Goal: Task Accomplishment & Management: Complete application form

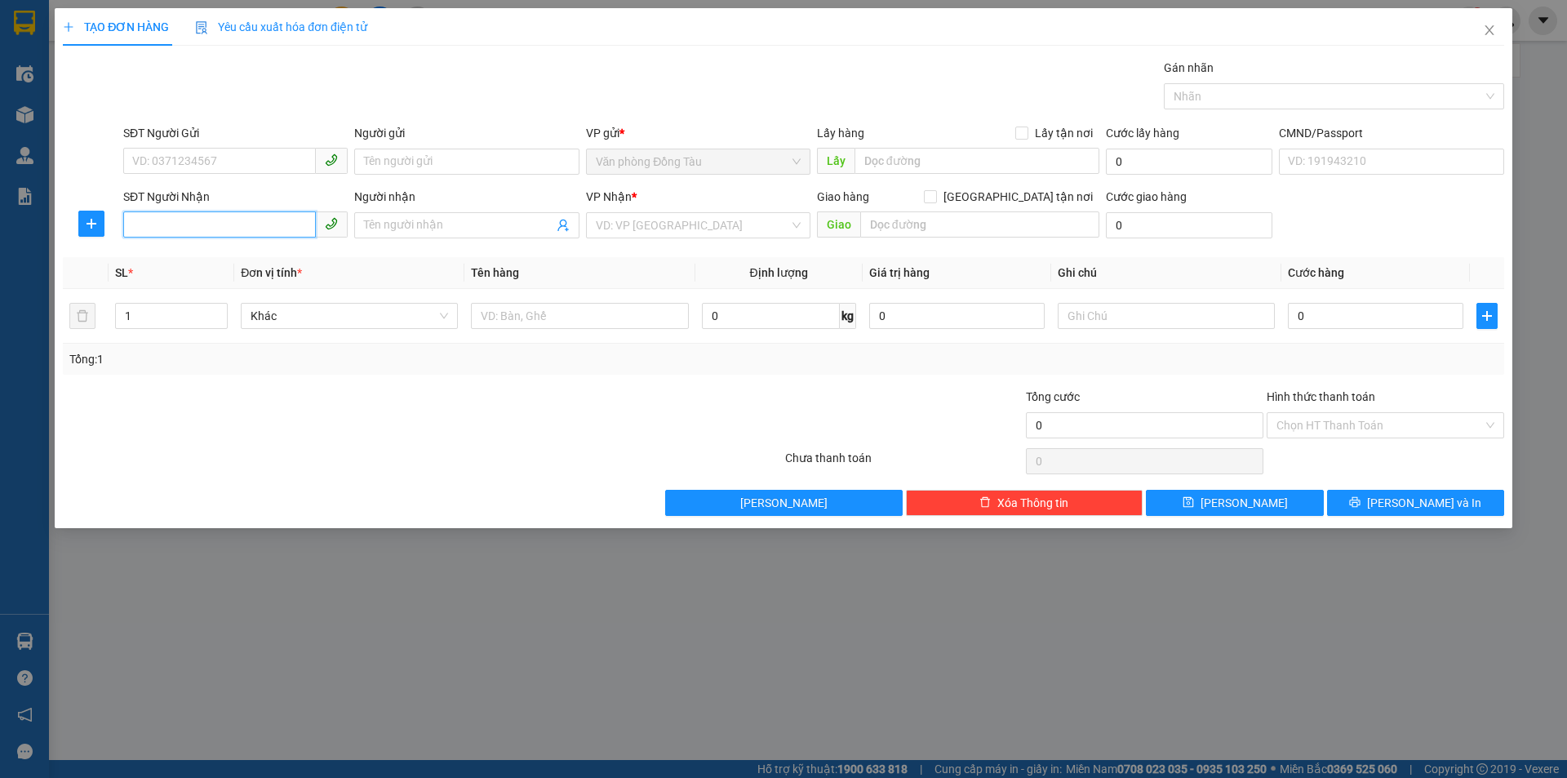
click at [207, 223] on input "SĐT Người Nhận" at bounding box center [219, 224] width 193 height 26
type input "0977278175"
click at [456, 221] on input "Người nhận" at bounding box center [458, 225] width 189 height 18
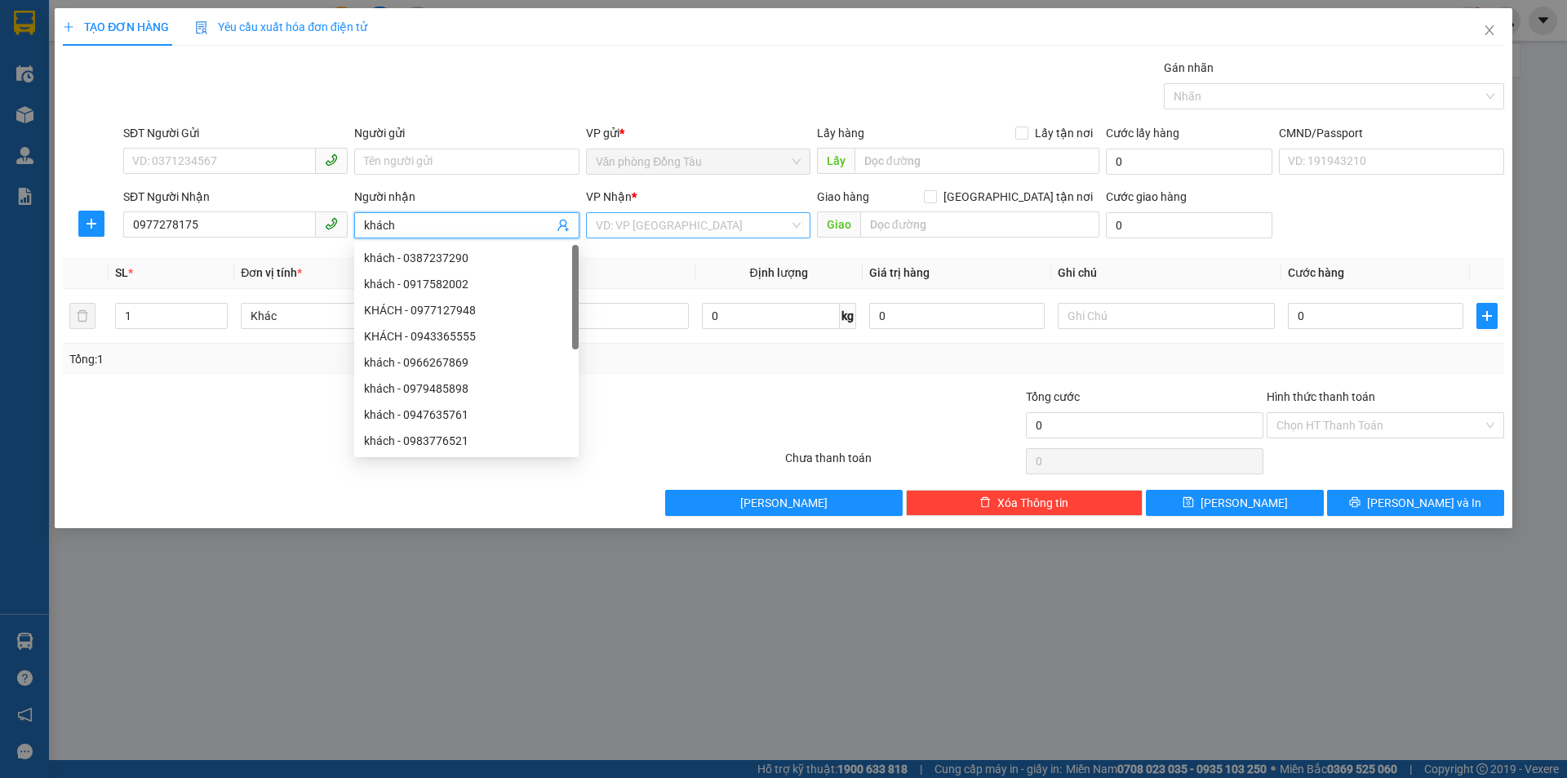
type input "khách"
click at [629, 224] on input "search" at bounding box center [692, 225] width 193 height 24
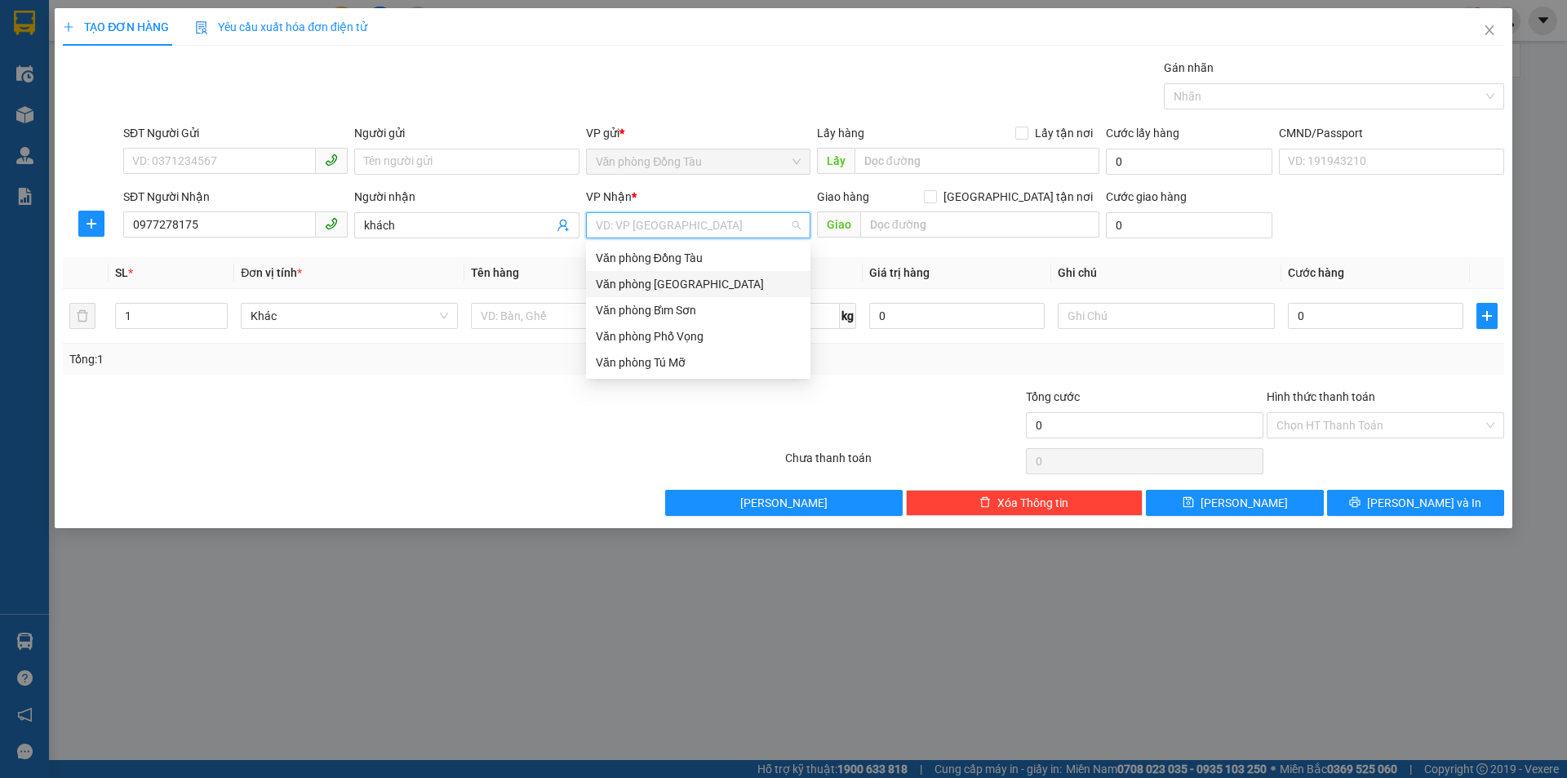
click at [681, 291] on div "Văn phòng [GEOGRAPHIC_DATA]" at bounding box center [698, 284] width 205 height 18
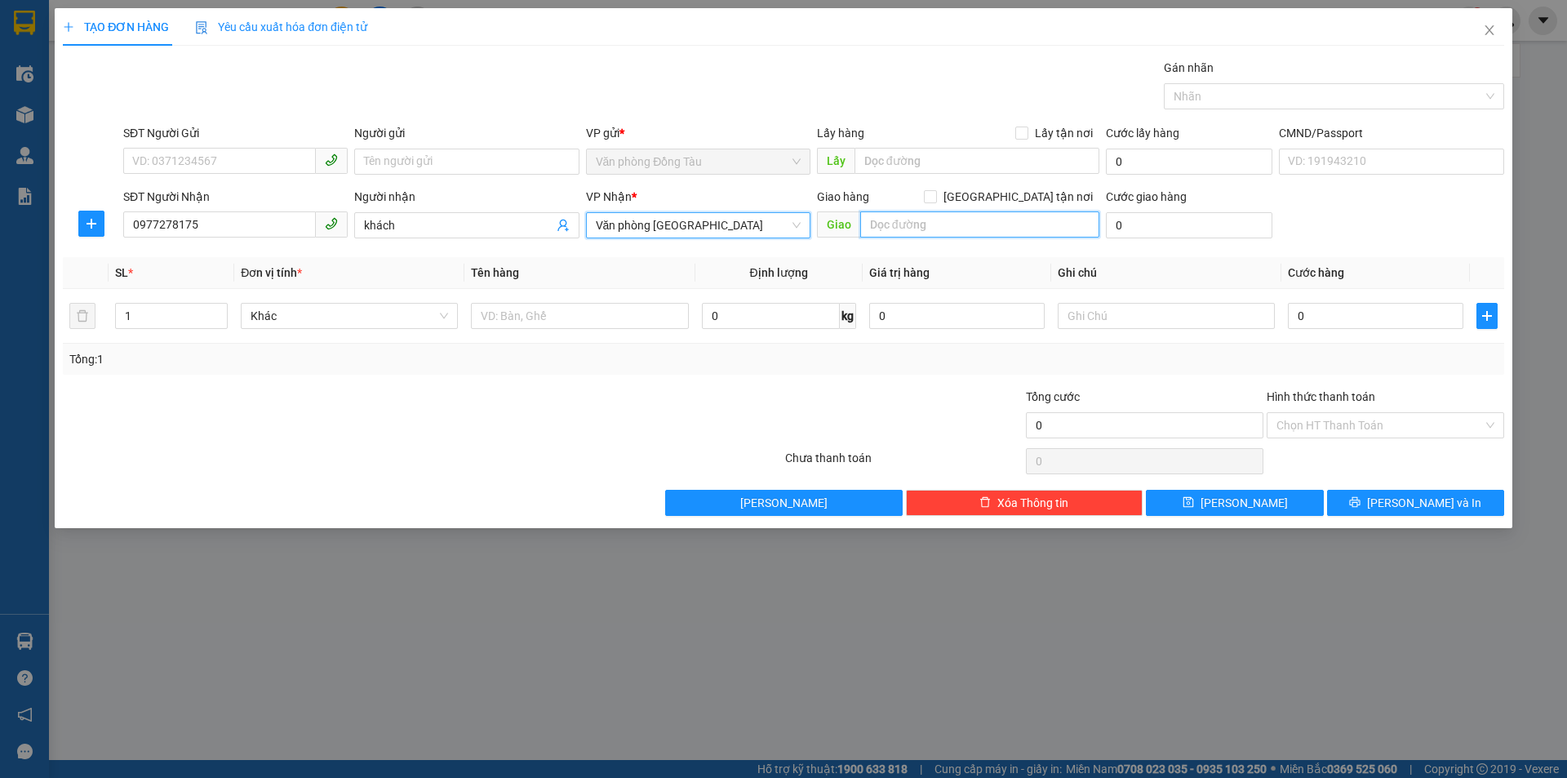
click at [929, 225] on input "text" at bounding box center [979, 224] width 239 height 26
type input "39 đồng lễ"
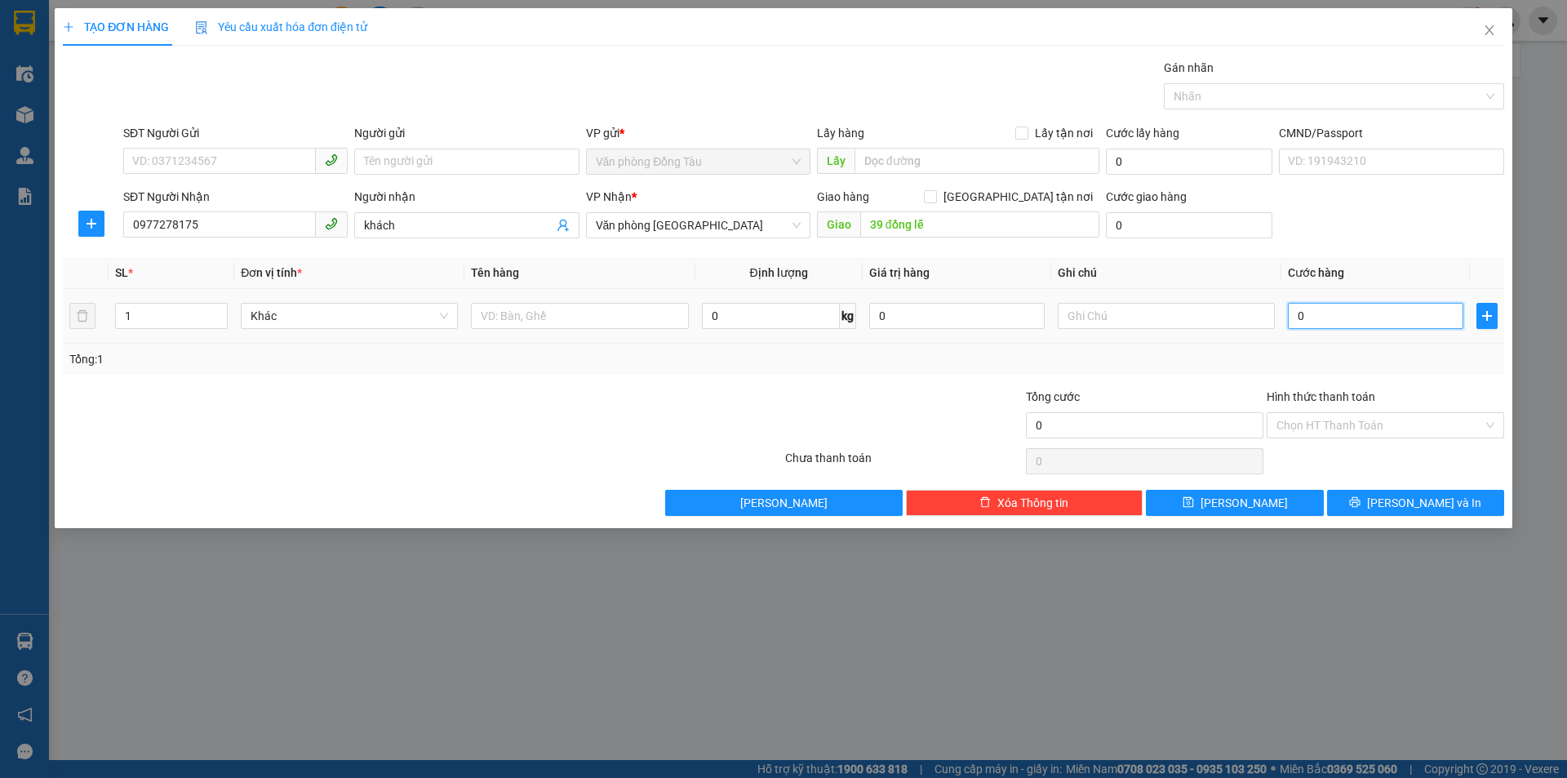
click at [1318, 321] on input "0" at bounding box center [1376, 316] width 176 height 26
type input "3"
type input "30"
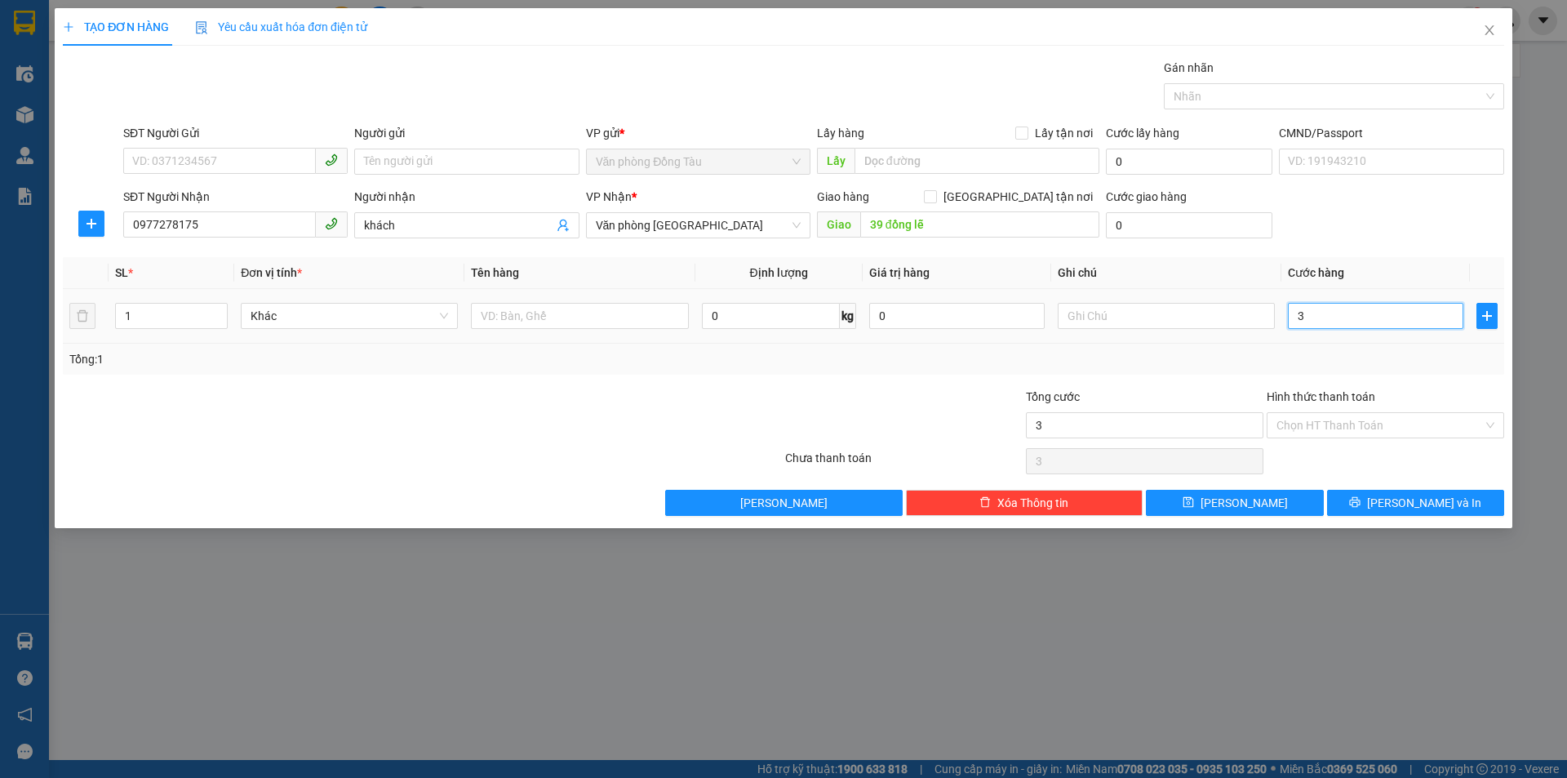
type input "30"
type input "300"
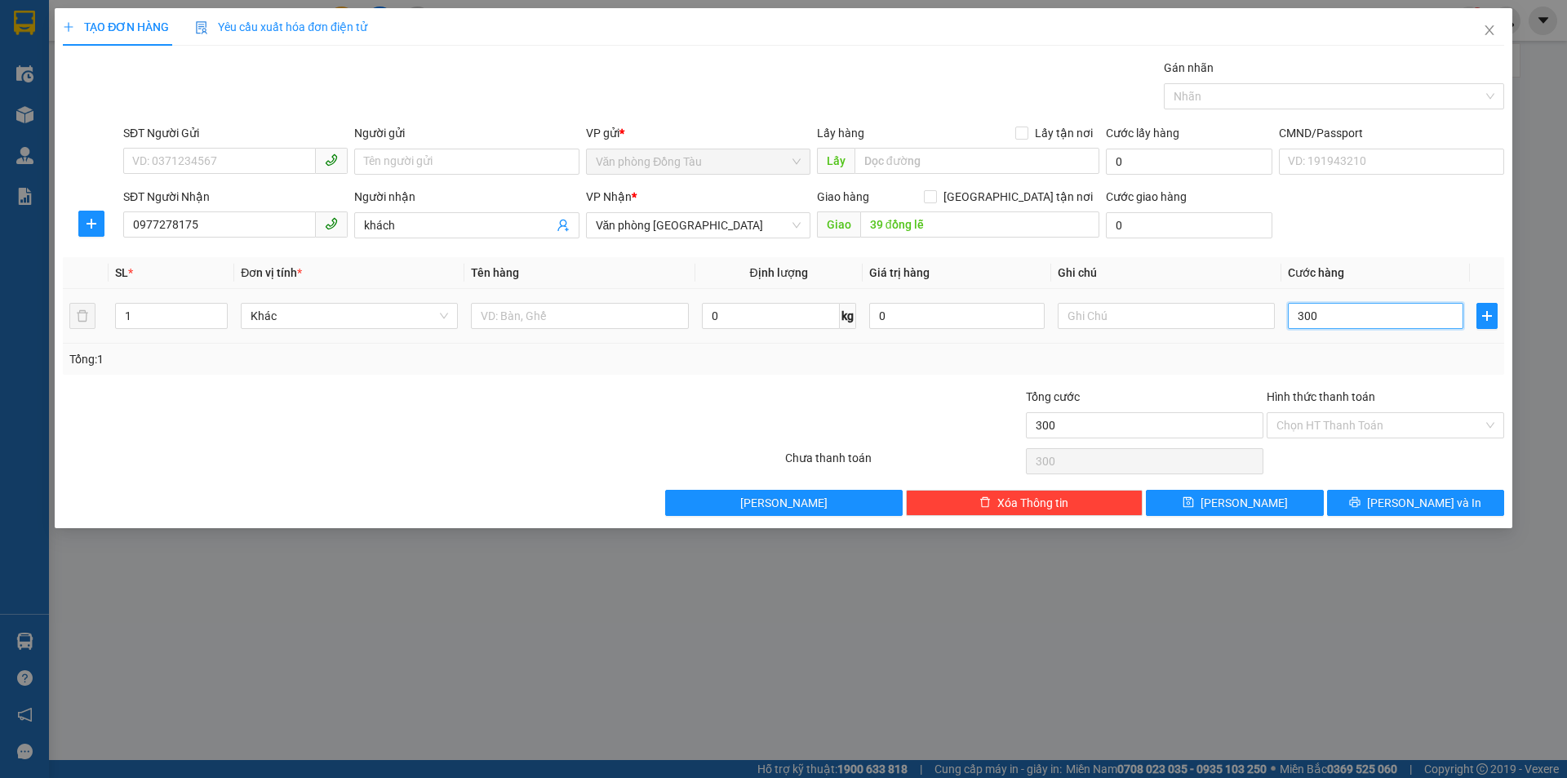
type input "3.000"
type input "30.000"
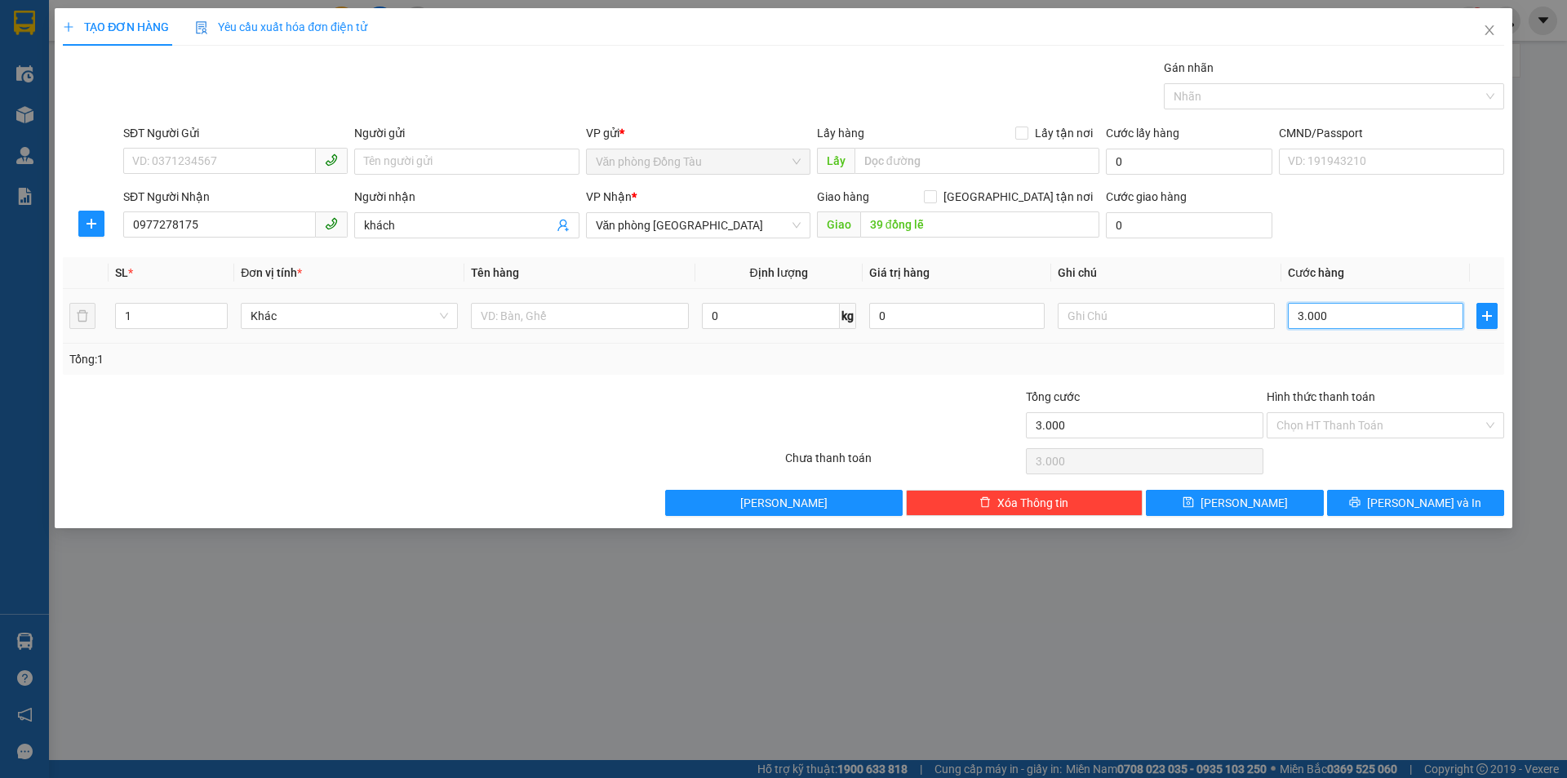
type input "30.000"
click at [1154, 217] on input "0" at bounding box center [1189, 225] width 167 height 26
type input "3"
type input "30.003"
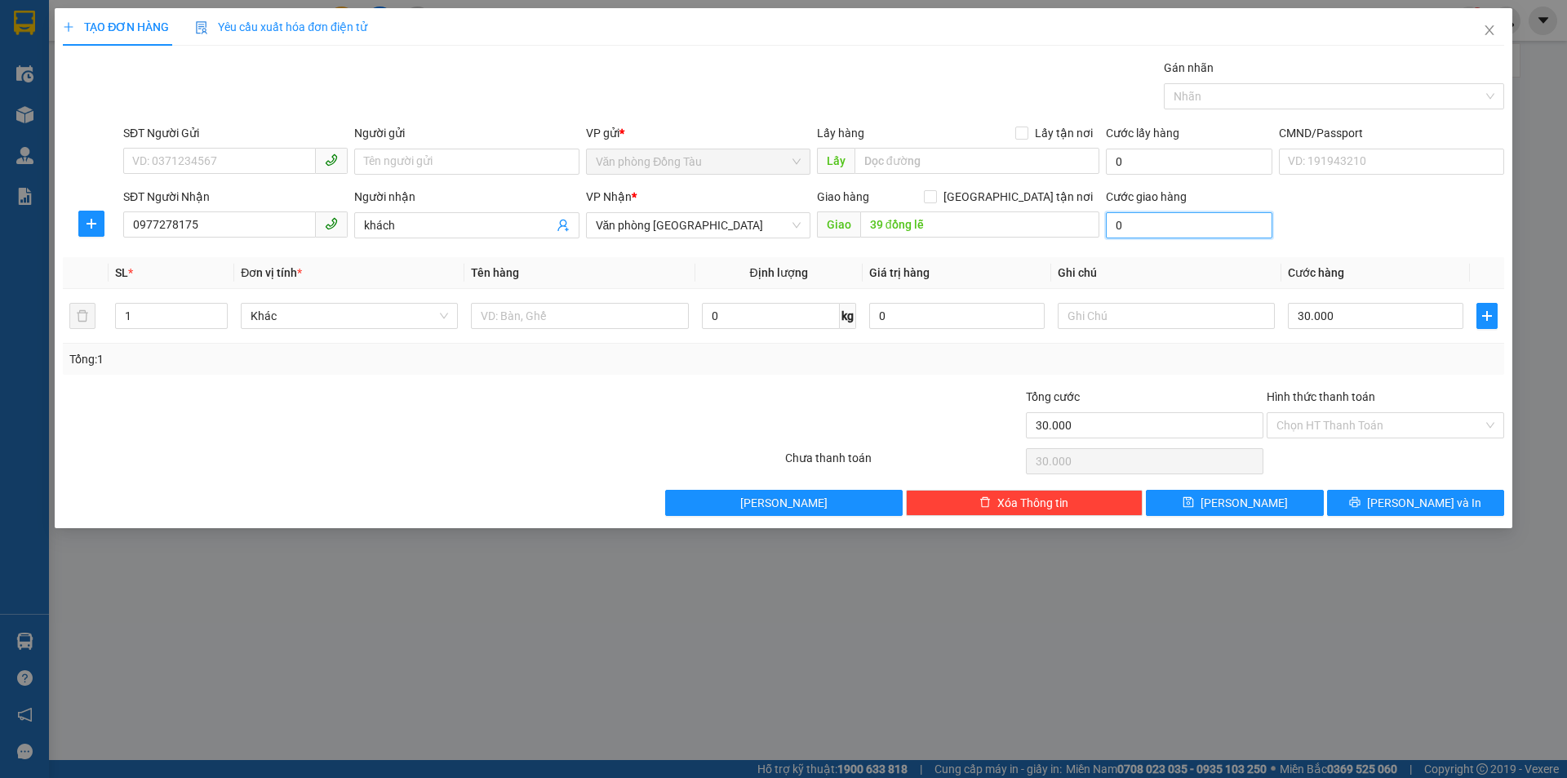
type input "30.003"
type input "30"
type input "30.030"
type input "300"
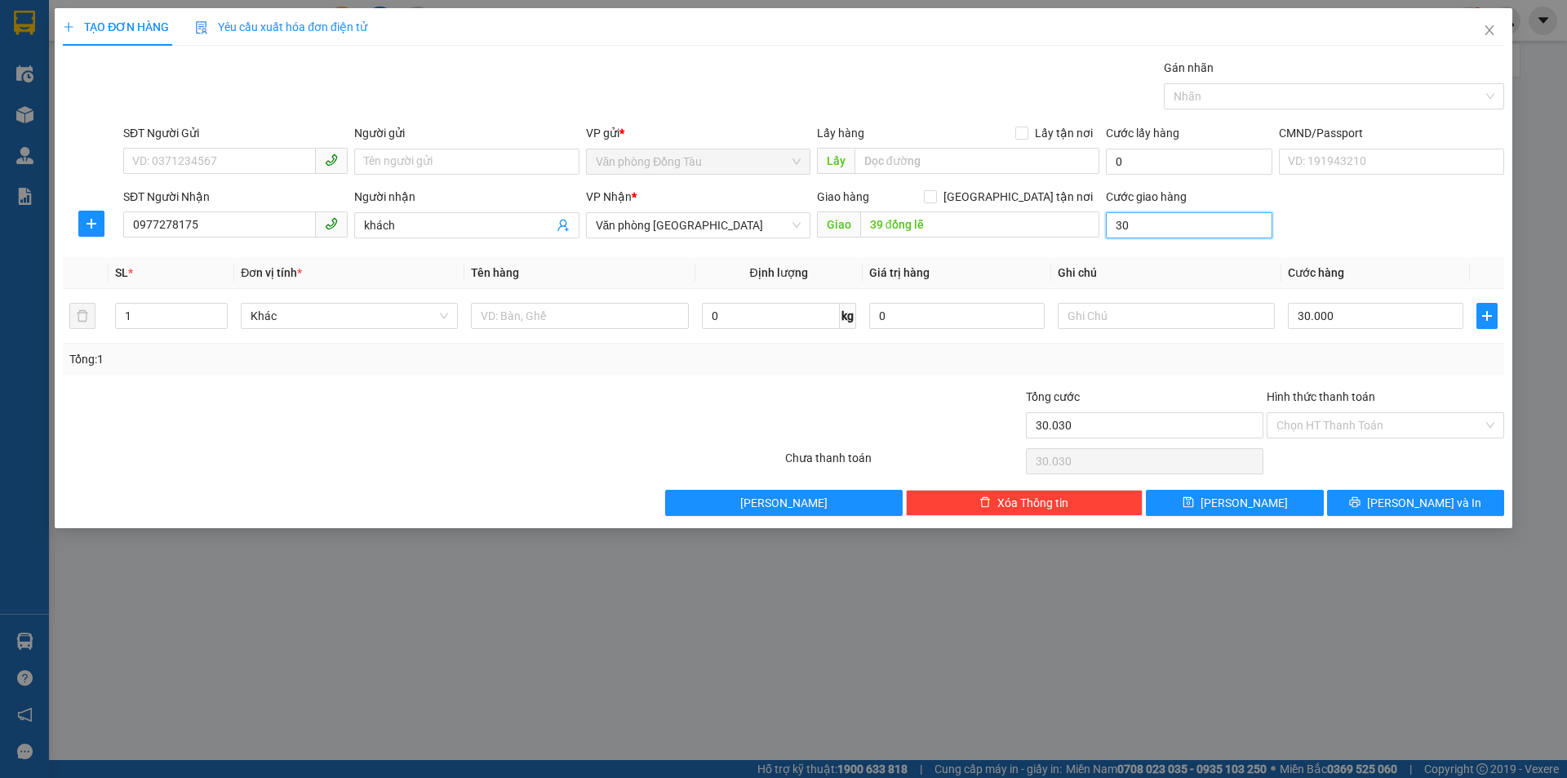
type input "30.300"
type input "3.000"
type input "33.000"
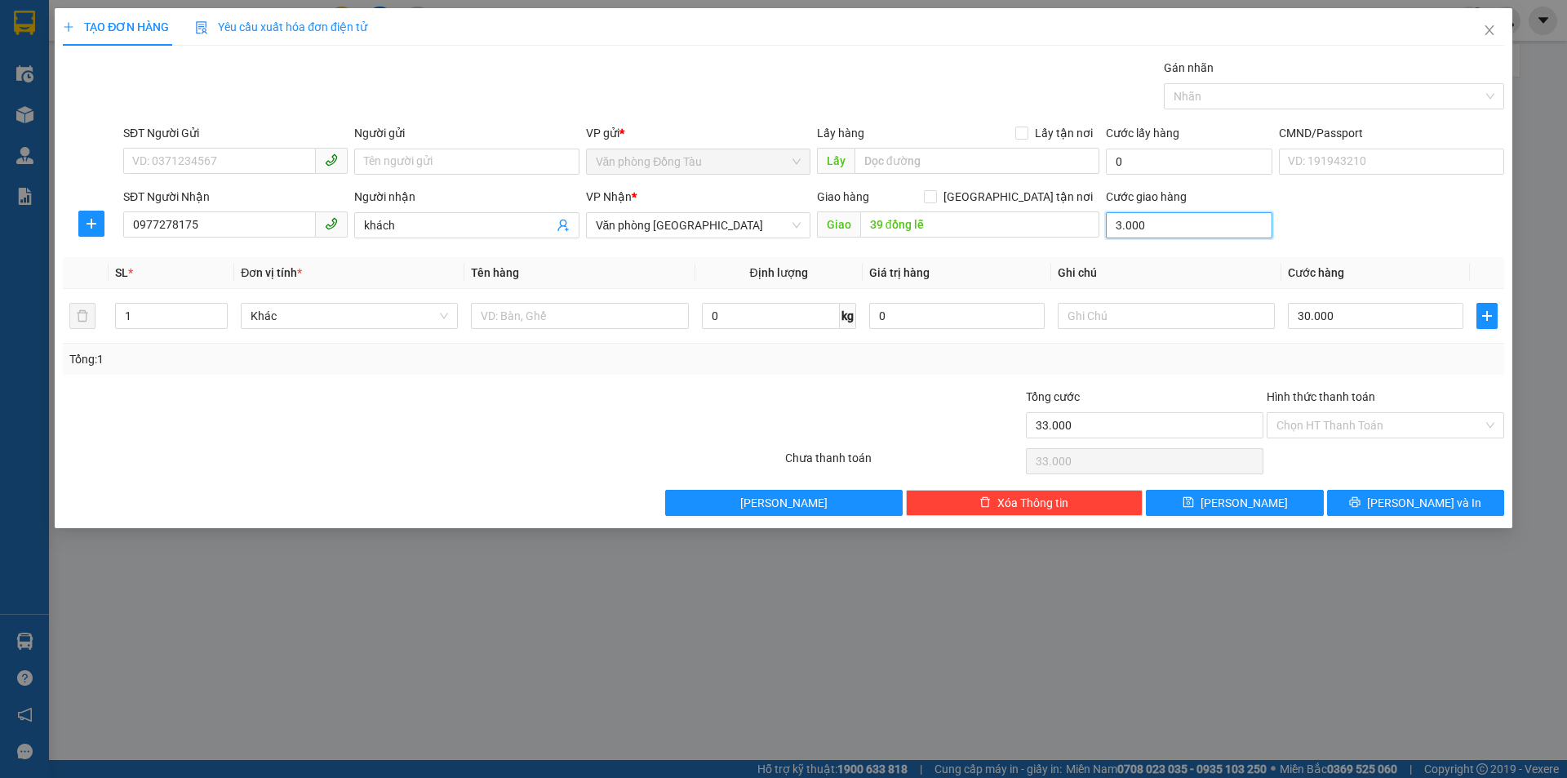
type input "30.000"
type input "60.000"
type input "30.000"
click at [1361, 500] on icon "printer" at bounding box center [1354, 501] width 11 height 11
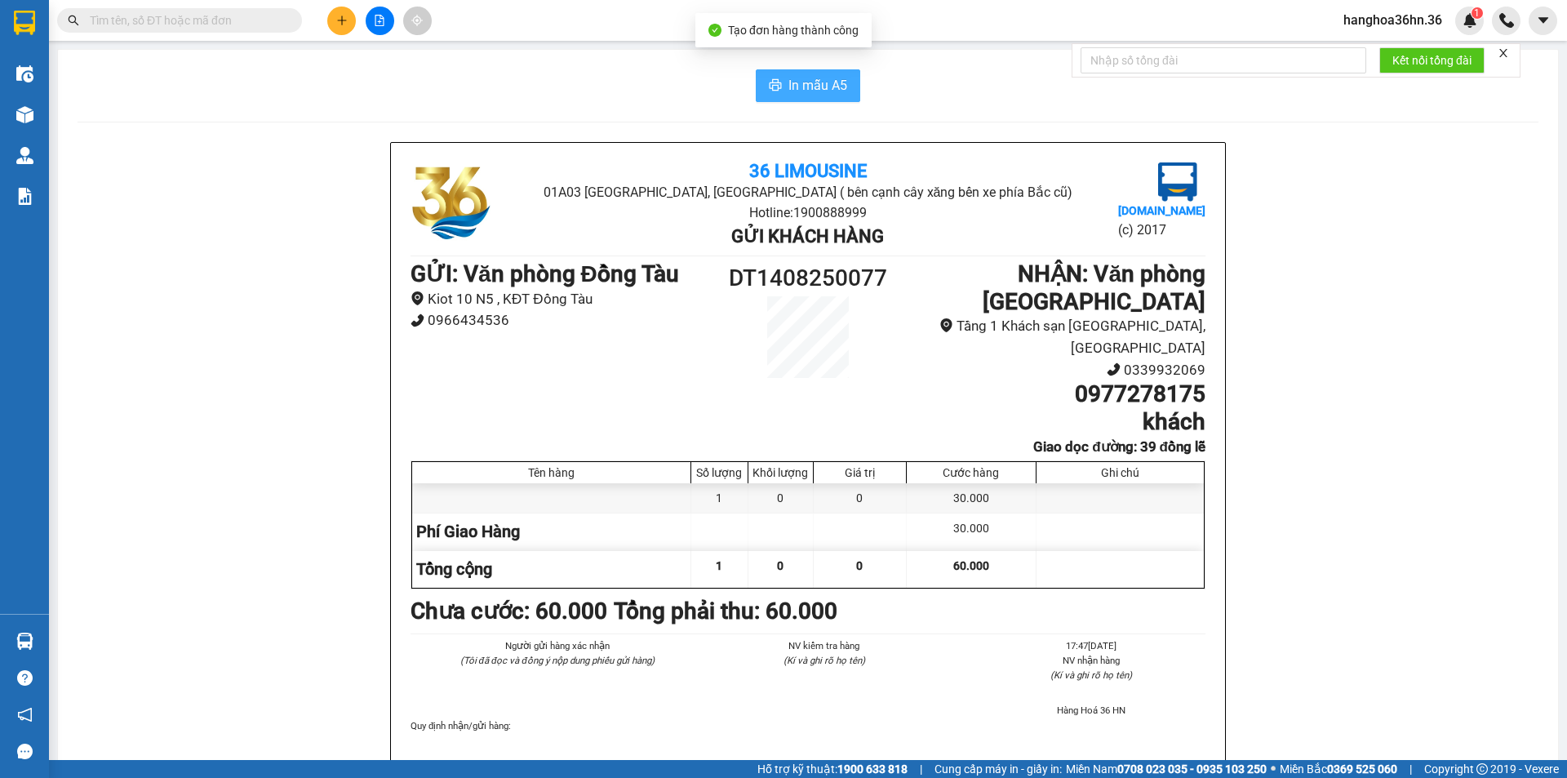
click at [818, 90] on span "In mẫu A5" at bounding box center [818, 85] width 59 height 20
